Goal: Check status: Check status

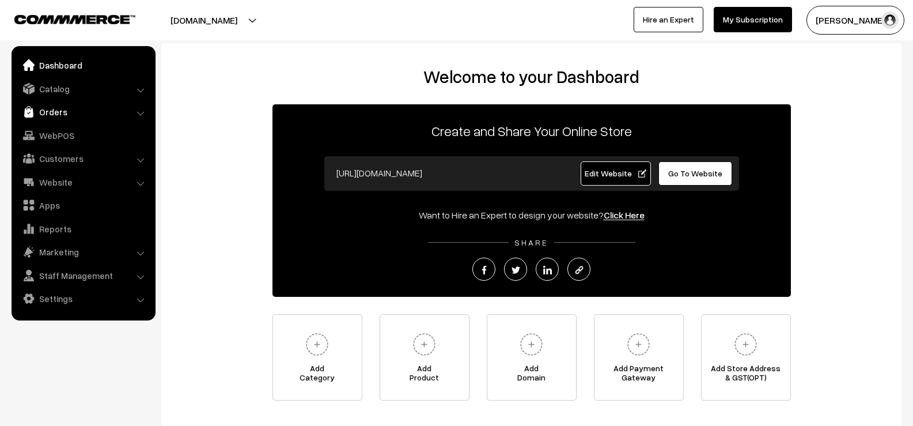
click at [52, 113] on link "Orders" at bounding box center [82, 111] width 137 height 21
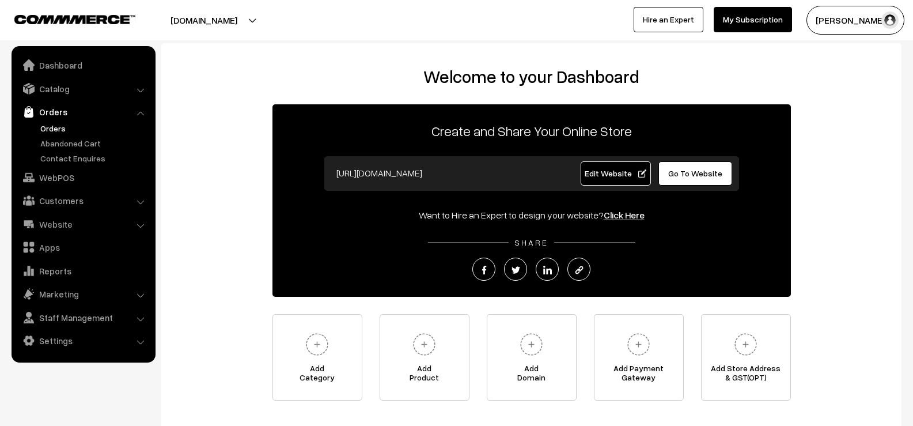
click at [50, 127] on link "Orders" at bounding box center [94, 128] width 114 height 12
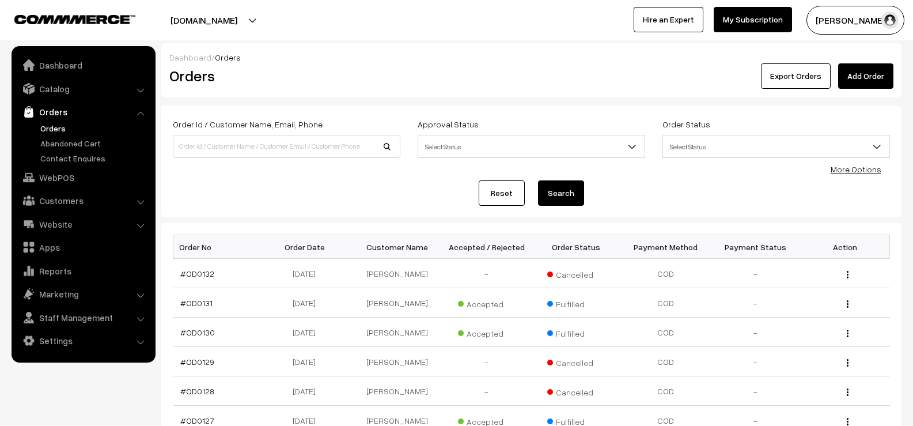
click at [52, 112] on link "Orders" at bounding box center [82, 111] width 137 height 21
click at [46, 59] on link "Dashboard" at bounding box center [82, 65] width 137 height 21
